Goal: Task Accomplishment & Management: Complete application form

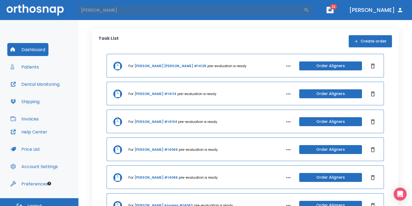
type input "[PERSON_NAME]"
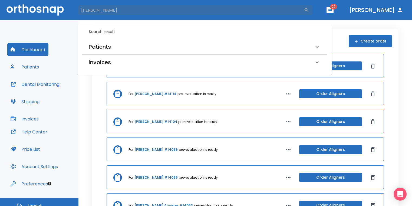
click at [165, 40] on div "Patients" at bounding box center [204, 46] width 245 height 15
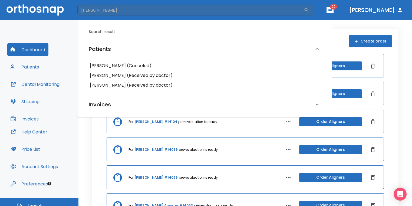
click at [150, 75] on h6 "[PERSON_NAME] (Received by doctor)" at bounding box center [205, 76] width 230 height 8
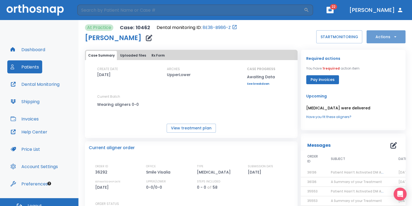
click at [372, 38] on button "Actions" at bounding box center [386, 36] width 39 height 13
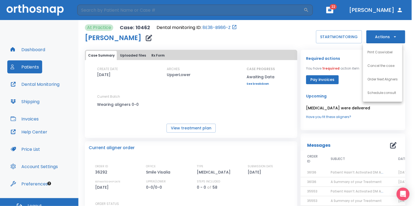
click at [379, 81] on p "Order Next Aligners" at bounding box center [383, 79] width 31 height 5
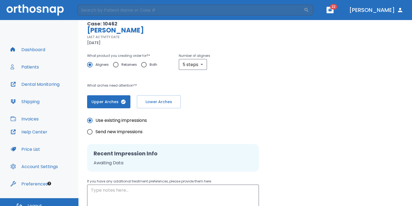
scroll to position [86, 0]
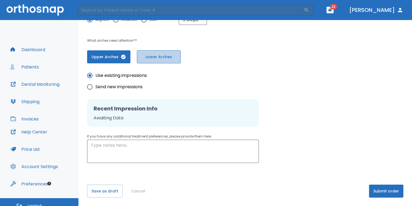
click at [165, 59] on span "Lower Arches" at bounding box center [159, 57] width 32 height 6
click at [115, 61] on button "Upper Arches" at bounding box center [108, 56] width 43 height 13
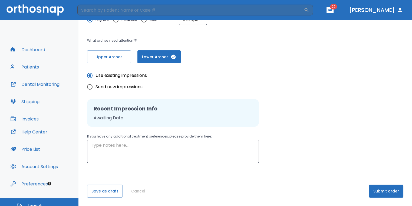
click at [384, 189] on button "Submit order" at bounding box center [386, 191] width 34 height 13
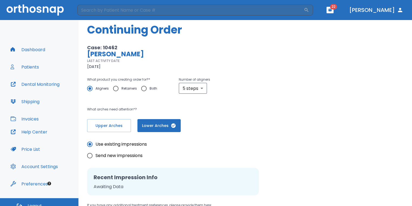
scroll to position [0, 0]
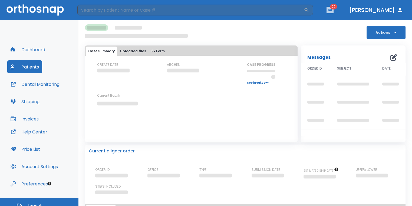
click at [332, 10] on icon "button" at bounding box center [330, 10] width 3 height 2
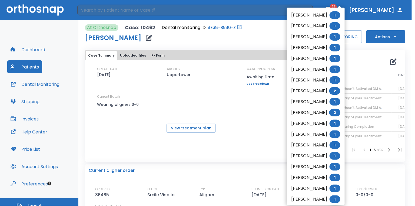
click at [212, 11] on div at bounding box center [207, 103] width 415 height 206
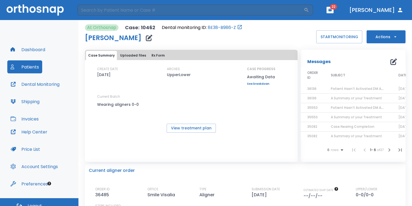
click at [215, 10] on input "search" at bounding box center [190, 10] width 227 height 11
type input "[PERSON_NAME]"
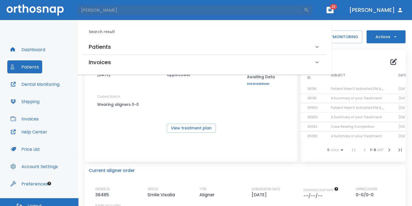
drag, startPoint x: 180, startPoint y: 40, endPoint x: 175, endPoint y: 46, distance: 7.9
click at [180, 41] on div "Patients" at bounding box center [204, 46] width 245 height 15
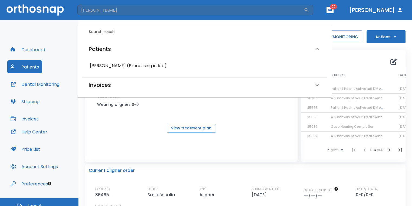
click at [144, 64] on h6 "[PERSON_NAME] (Processing in lab)" at bounding box center [205, 66] width 230 height 8
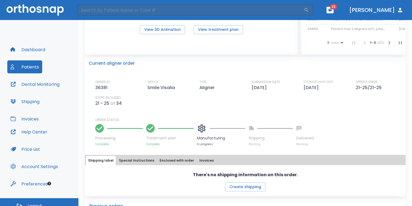
scroll to position [81, 0]
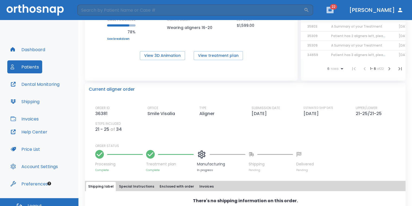
click at [334, 12] on button "button" at bounding box center [330, 10] width 7 height 6
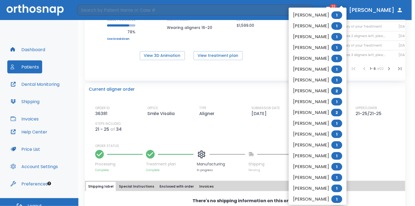
click at [223, 84] on div at bounding box center [207, 103] width 415 height 206
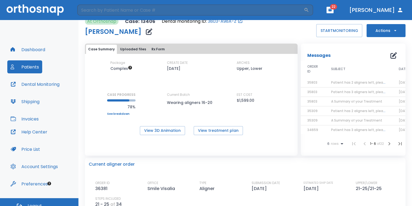
scroll to position [0, 0]
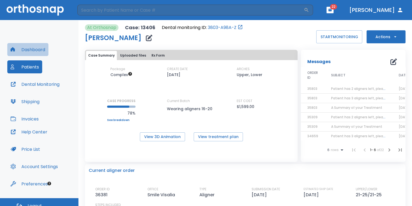
click at [29, 52] on button "Dashboard" at bounding box center [27, 49] width 41 height 13
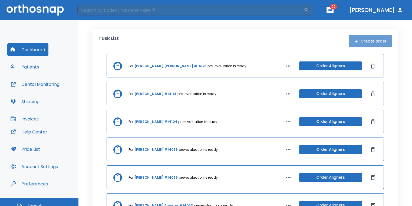
click at [385, 41] on button "Create order" at bounding box center [370, 41] width 43 height 12
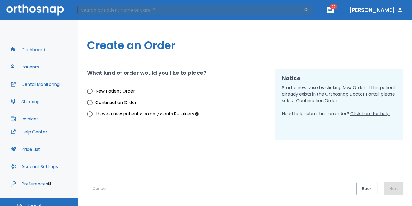
click at [113, 89] on span "New Patient Order" at bounding box center [116, 91] width 40 height 6
click at [96, 89] on input "New Patient Order" at bounding box center [89, 91] width 11 height 11
radio input "true"
click at [393, 192] on button "Next" at bounding box center [393, 188] width 19 height 13
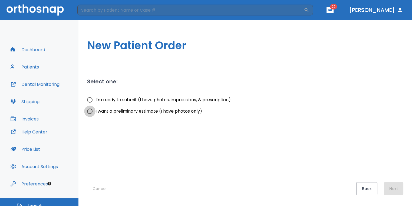
click at [89, 112] on input "I want a preliminary estimate (I have photos only)" at bounding box center [89, 111] width 11 height 11
radio input "true"
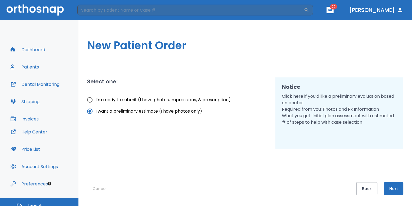
click at [401, 191] on button "Next" at bounding box center [393, 188] width 19 height 13
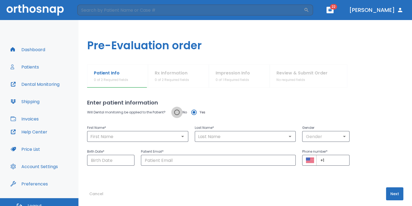
click at [176, 114] on input "No" at bounding box center [176, 112] width 11 height 11
radio input "true"
click at [169, 137] on input "text" at bounding box center [138, 137] width 98 height 8
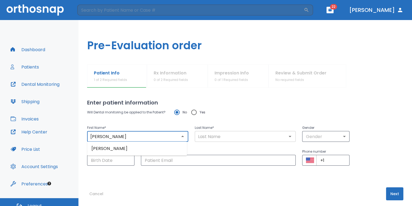
type input "[PERSON_NAME]"
click at [216, 135] on input "text" at bounding box center [246, 137] width 98 height 8
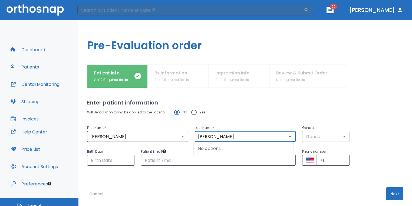
type input "[PERSON_NAME]"
click at [323, 135] on body "​ 22 [PERSON_NAME] Dashboard Patients Dental Monitoring Shipping Invoices Help …" at bounding box center [206, 103] width 412 height 206
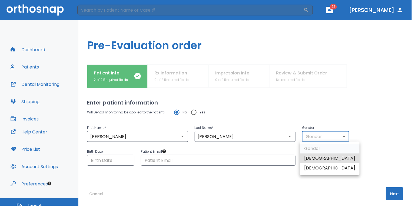
click at [319, 166] on li "[DEMOGRAPHIC_DATA]" at bounding box center [330, 168] width 60 height 10
type input "0"
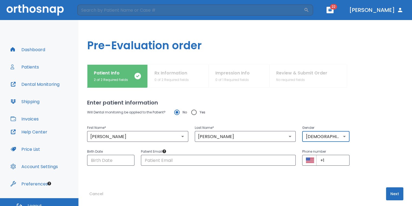
click at [396, 193] on button "Next" at bounding box center [394, 193] width 17 height 13
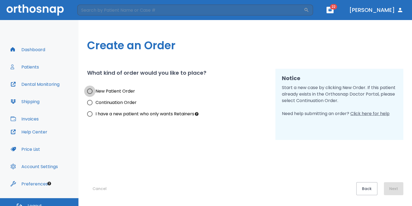
drag, startPoint x: 90, startPoint y: 92, endPoint x: 149, endPoint y: 127, distance: 68.7
click at [90, 92] on input "New Patient Order" at bounding box center [89, 91] width 11 height 11
radio input "true"
click at [394, 189] on button "Next" at bounding box center [393, 188] width 19 height 13
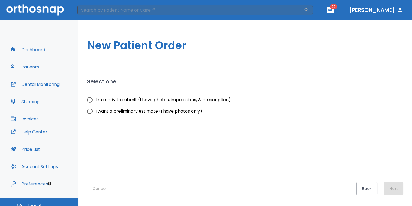
click at [94, 110] on input "I want a preliminary estimate (I have photos only)" at bounding box center [89, 111] width 11 height 11
radio input "true"
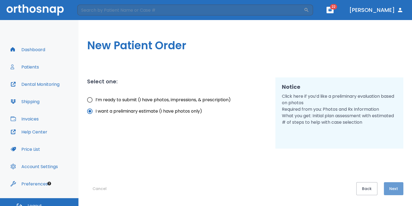
click at [392, 189] on button "Next" at bounding box center [393, 188] width 19 height 13
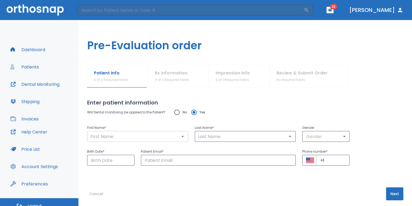
click at [159, 133] on input "text" at bounding box center [138, 137] width 98 height 8
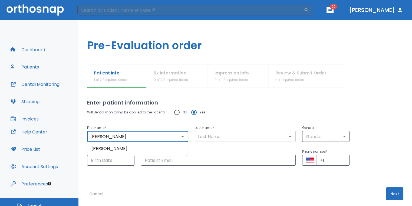
type input "[PERSON_NAME]"
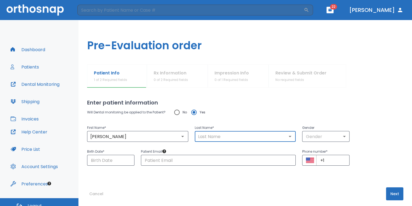
click at [202, 138] on input "text" at bounding box center [246, 137] width 98 height 8
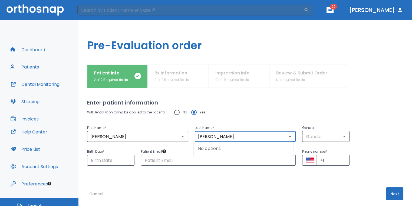
type input "[PERSON_NAME]"
click at [177, 113] on input "No" at bounding box center [176, 112] width 11 height 11
radio input "true"
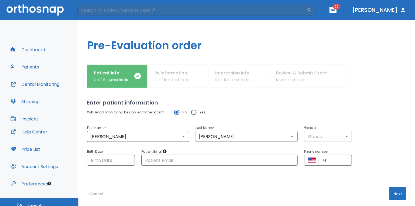
click at [306, 136] on body "​ 22 [PERSON_NAME] Dashboard Patients Dental Monitoring Shipping Invoices Help …" at bounding box center [207, 103] width 415 height 206
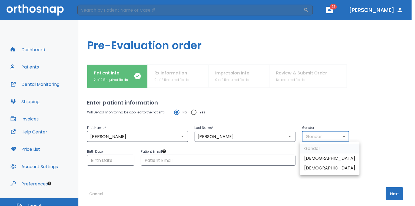
click at [315, 171] on li "[DEMOGRAPHIC_DATA]" at bounding box center [330, 168] width 60 height 10
type input "0"
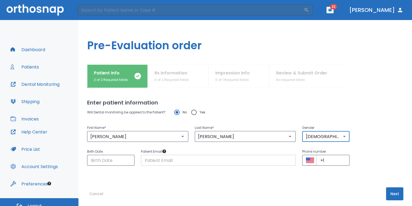
click at [207, 158] on input "text" at bounding box center [218, 160] width 155 height 11
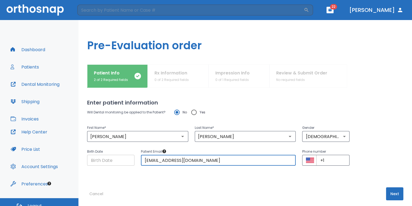
type input "[EMAIL_ADDRESS][DOMAIN_NAME]"
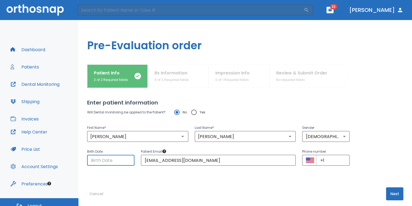
click at [119, 159] on input "Choose date" at bounding box center [110, 160] width 47 height 11
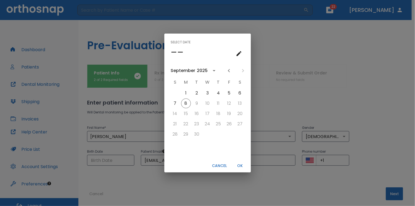
click at [225, 167] on button "Cancel" at bounding box center [219, 165] width 19 height 9
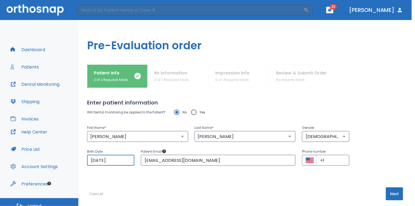
type input "[DATE]"
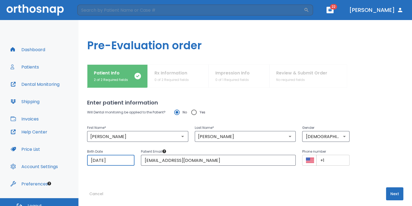
click at [328, 161] on input "+1" at bounding box center [332, 160] width 33 height 11
click at [329, 162] on input "+1" at bounding box center [332, 160] width 33 height 11
type input "[PHONE_NUMBER]"
click at [390, 193] on button "Next" at bounding box center [394, 193] width 17 height 13
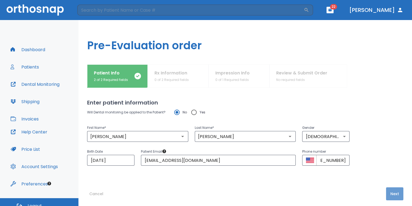
scroll to position [0, 0]
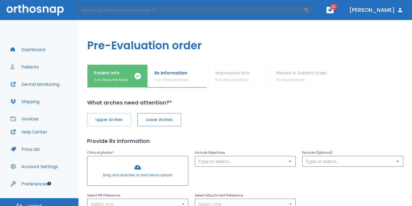
drag, startPoint x: 123, startPoint y: 121, endPoint x: 151, endPoint y: 118, distance: 27.8
click at [123, 121] on span "Upper Arches" at bounding box center [109, 120] width 32 height 6
click at [174, 115] on button "Lower Arches" at bounding box center [159, 119] width 44 height 13
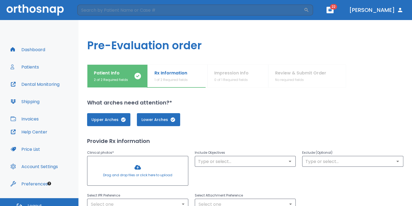
click at [150, 157] on div "Clinical photos * Drag and drop files or click here to upload" at bounding box center [137, 168] width 101 height 38
drag, startPoint x: 150, startPoint y: 157, endPoint x: 136, endPoint y: 170, distance: 18.6
click at [136, 170] on div at bounding box center [137, 170] width 101 height 29
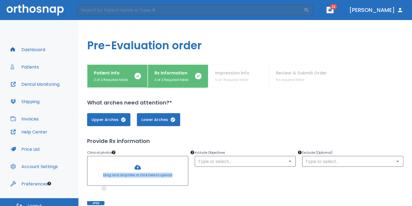
click at [139, 163] on div at bounding box center [137, 170] width 101 height 29
click at [163, 161] on div at bounding box center [137, 170] width 101 height 29
click at [138, 169] on div at bounding box center [137, 170] width 101 height 29
click at [128, 167] on div at bounding box center [137, 170] width 101 height 29
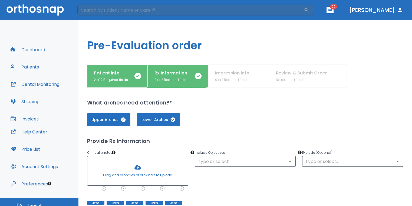
click at [167, 160] on div at bounding box center [137, 170] width 101 height 29
click at [159, 149] on p "Clinical photos *" at bounding box center [137, 152] width 101 height 6
click at [141, 168] on div at bounding box center [137, 170] width 101 height 29
click at [162, 164] on div at bounding box center [137, 170] width 101 height 29
click at [149, 170] on div at bounding box center [137, 170] width 101 height 29
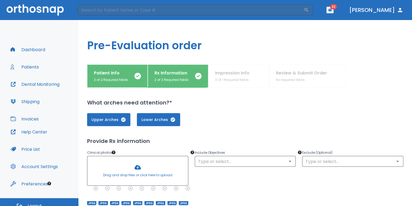
click at [144, 171] on div at bounding box center [137, 170] width 101 height 29
click at [159, 168] on div at bounding box center [137, 170] width 101 height 29
click at [221, 157] on div "​" at bounding box center [245, 161] width 101 height 11
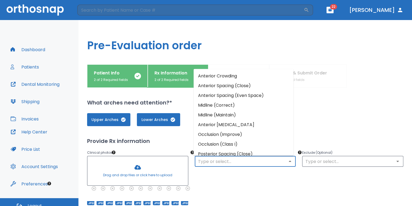
click at [227, 159] on input "text" at bounding box center [246, 162] width 98 height 8
click at [247, 76] on li "Anterior Crowding" at bounding box center [244, 76] width 100 height 10
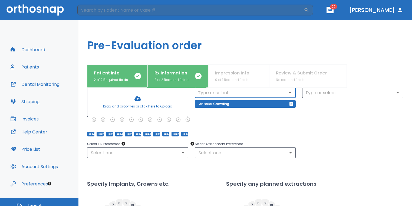
scroll to position [81, 0]
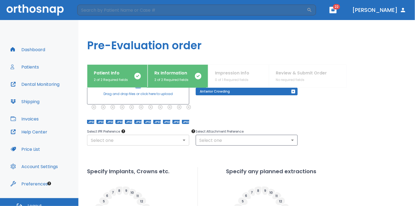
click at [174, 142] on body "​ 22 [PERSON_NAME] Dashboard Patients Dental Monitoring Shipping Invoices Help …" at bounding box center [207, 103] width 415 height 206
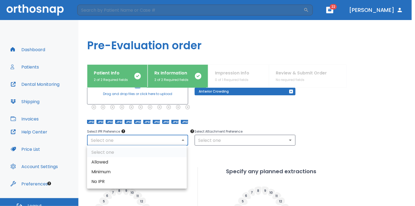
click at [140, 161] on li "Allowed" at bounding box center [137, 162] width 100 height 10
type input "1"
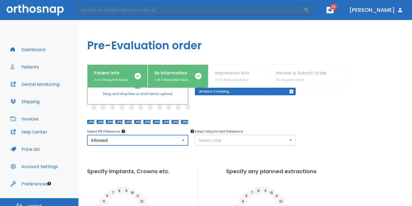
click at [217, 144] on body "​ 22 [PERSON_NAME] Dashboard Patients Dental Monitoring Shipping Invoices Help …" at bounding box center [206, 103] width 412 height 206
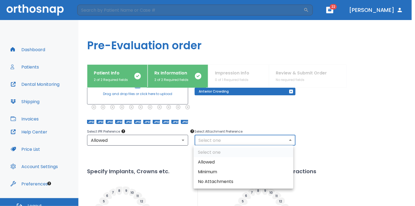
click at [215, 158] on li "Allowed" at bounding box center [244, 162] width 100 height 10
type input "1"
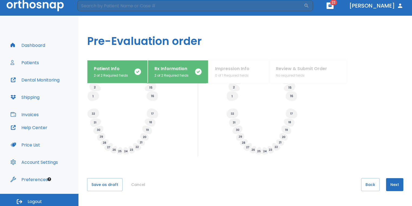
scroll to position [6, 0]
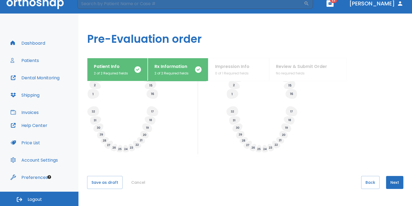
click at [388, 179] on button "Next" at bounding box center [394, 182] width 17 height 13
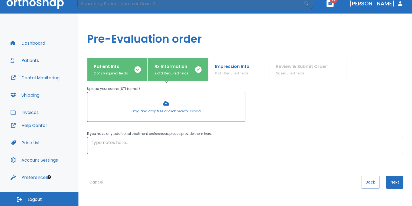
scroll to position [0, 0]
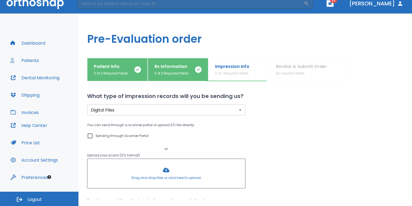
click at [187, 177] on div at bounding box center [166, 173] width 158 height 29
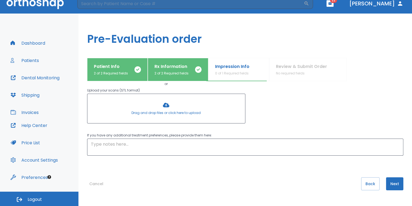
scroll to position [66, 0]
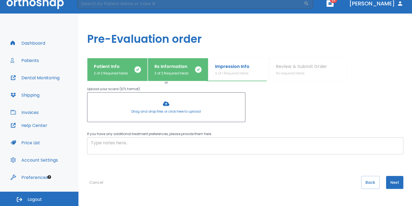
click at [203, 142] on textarea at bounding box center [245, 146] width 309 height 12
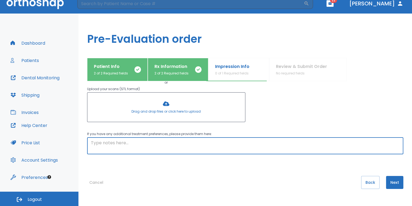
type textarea "v"
click at [104, 143] on textarea "crownon#20" at bounding box center [245, 146] width 309 height 12
type textarea "crown on#20"
click at [386, 183] on button "Next" at bounding box center [394, 182] width 17 height 13
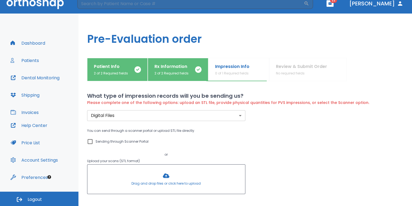
scroll to position [0, 0]
click at [94, 142] on label "Sending through Scanner Portal" at bounding box center [118, 142] width 62 height 6
click at [93, 142] on input "Sending through Scanner Portal" at bounding box center [90, 142] width 6 height 6
checkbox input "true"
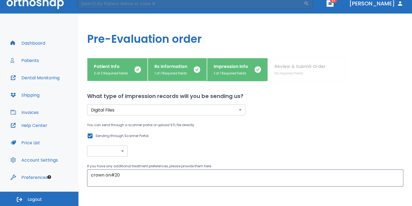
scroll to position [32, 0]
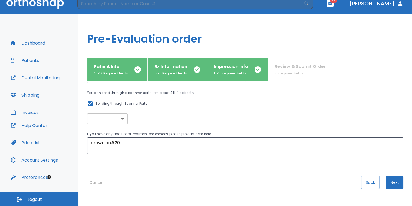
click at [394, 181] on button "Next" at bounding box center [394, 182] width 17 height 13
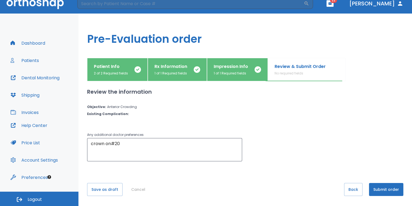
scroll to position [0, 0]
click at [397, 187] on button "Submit order" at bounding box center [386, 189] width 34 height 13
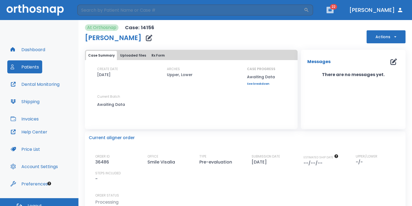
click at [332, 11] on icon "button" at bounding box center [330, 10] width 3 height 2
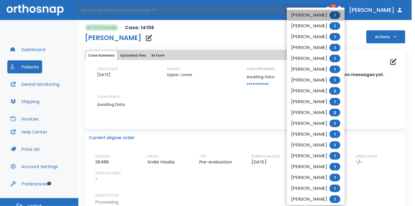
click at [317, 17] on li "[PERSON_NAME] 1" at bounding box center [316, 15] width 58 height 11
